Goal: Find specific page/section: Find specific page/section

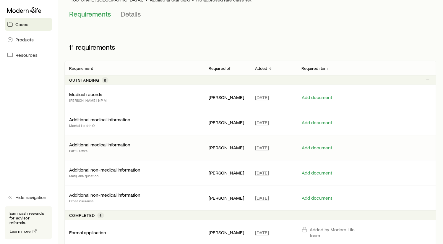
scroll to position [59, 0]
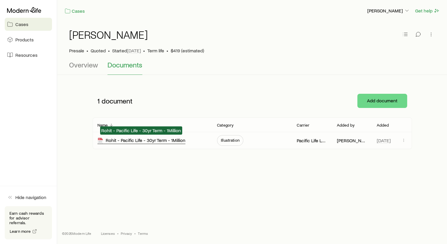
click at [125, 141] on div "Rohit - Pacific Life - 30yr Term - 1Million" at bounding box center [141, 140] width 88 height 7
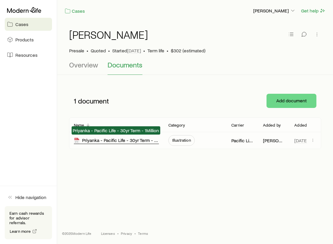
click at [121, 141] on div "Priyanka - Pacific Life - 30yr Term - 1Million" at bounding box center [116, 140] width 85 height 7
